Goal: Task Accomplishment & Management: Manage account settings

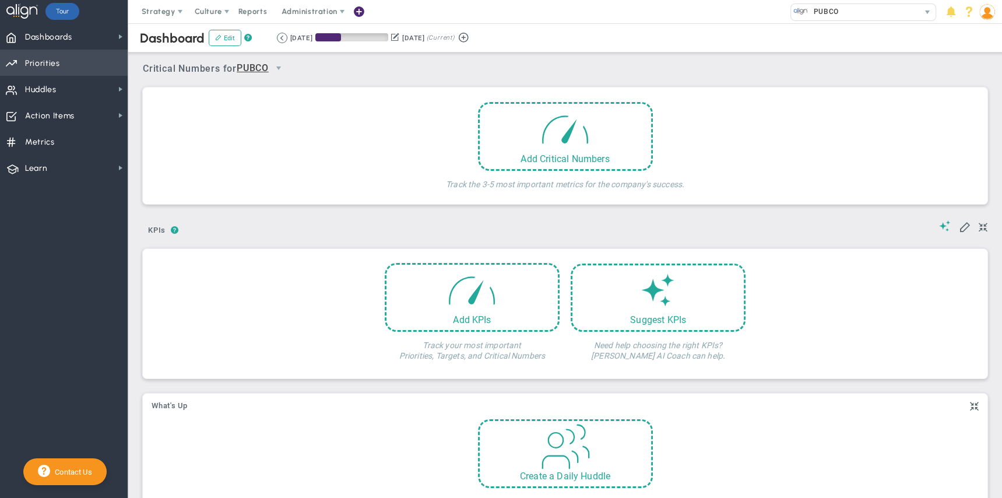
click at [52, 68] on span "Priorities" at bounding box center [42, 63] width 35 height 24
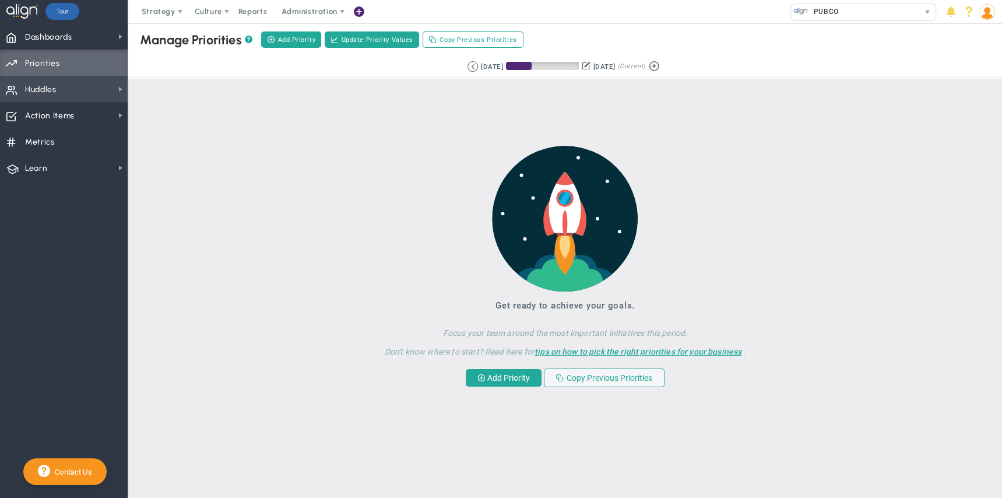
click at [52, 93] on span "Huddles" at bounding box center [40, 90] width 31 height 24
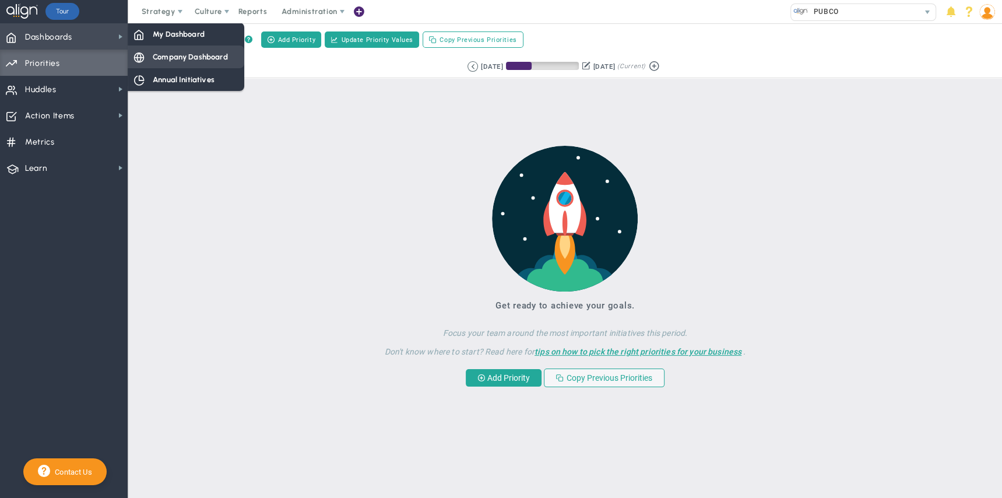
click at [166, 55] on span "Company Dashboard" at bounding box center [190, 56] width 75 height 11
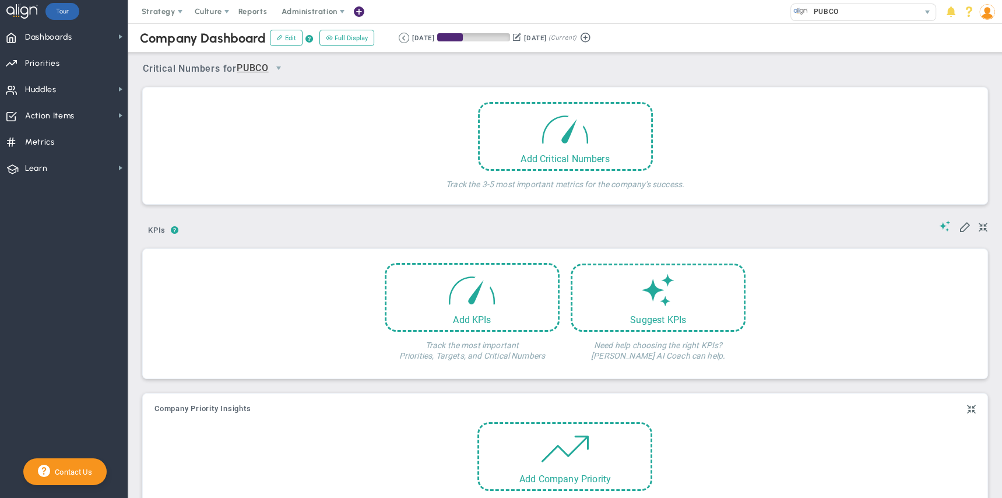
click at [991, 13] on img at bounding box center [987, 12] width 16 height 16
click at [966, 127] on span "Sign Out" at bounding box center [953, 128] width 94 height 23
